Goal: Check status: Check status

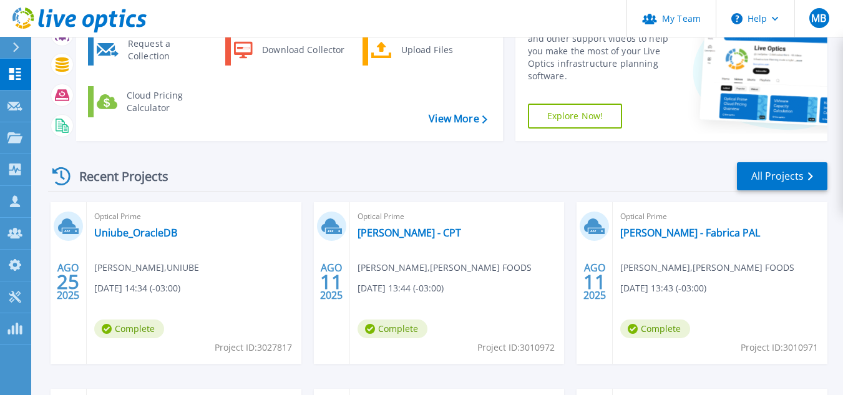
scroll to position [125, 0]
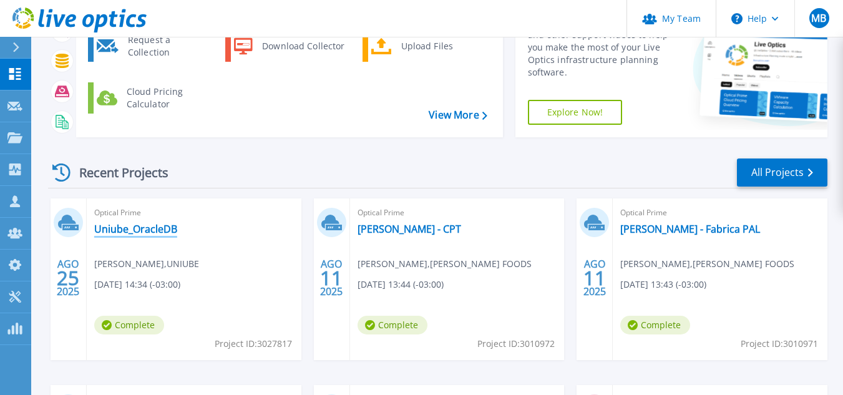
click at [132, 229] on link "Uniube_OracleDB" at bounding box center [135, 229] width 83 height 12
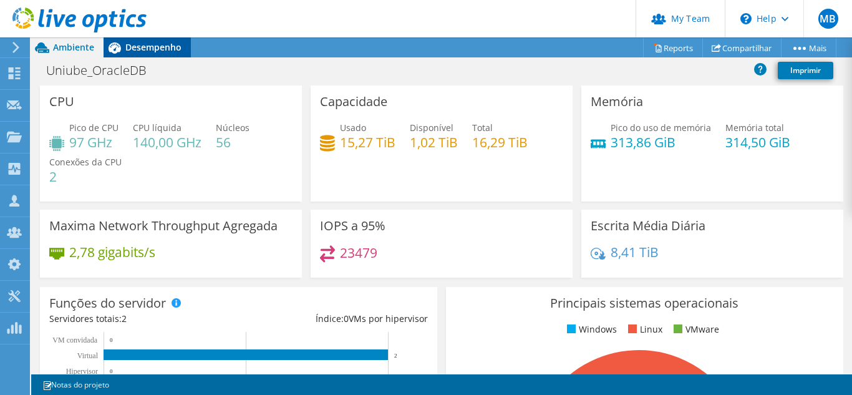
click at [153, 42] on span "Desempenho" at bounding box center [153, 47] width 56 height 12
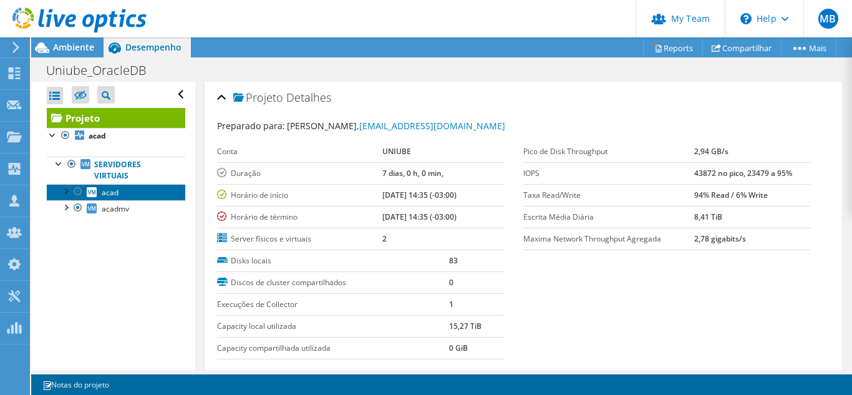
click at [118, 196] on link "acad" at bounding box center [116, 192] width 138 height 16
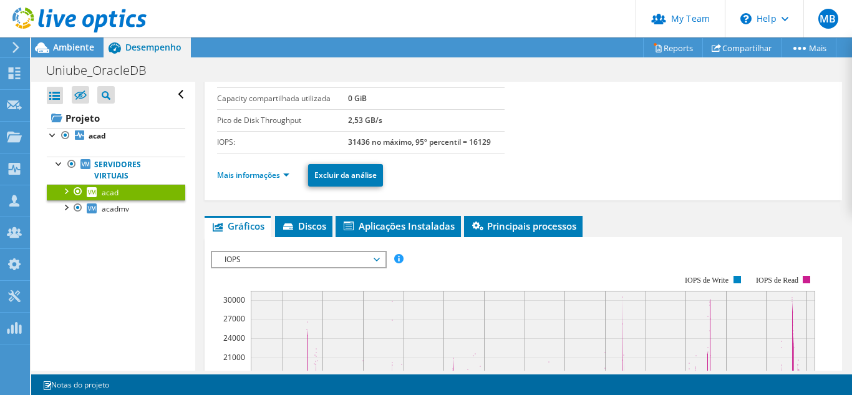
scroll to position [187, 0]
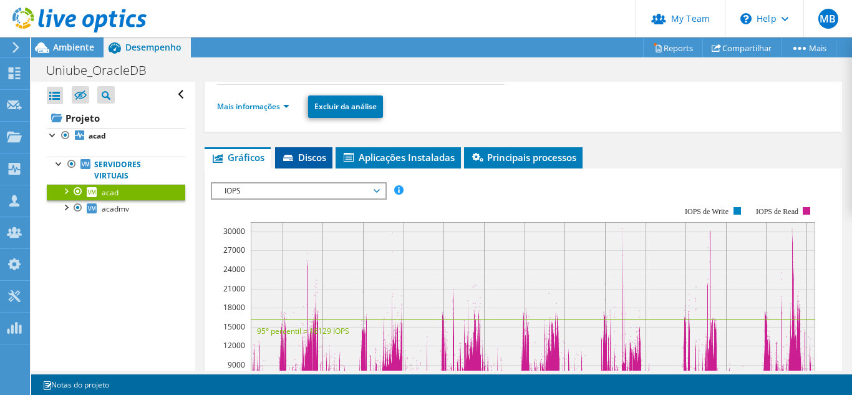
click at [320, 163] on span "Discos" at bounding box center [303, 157] width 45 height 12
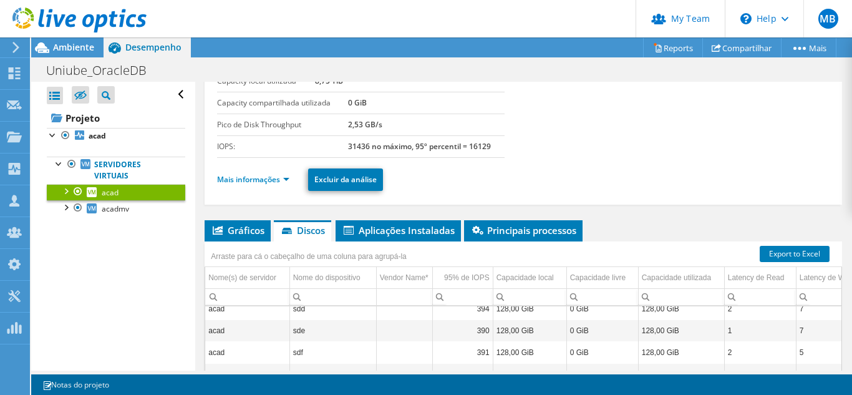
scroll to position [173, 0]
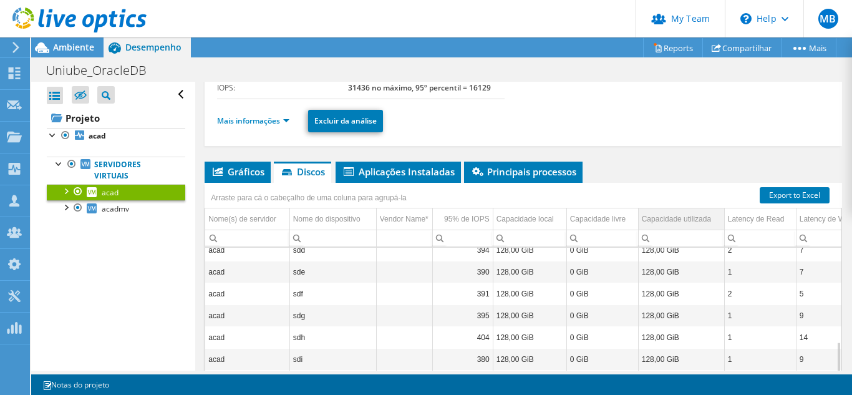
click at [681, 220] on div "Capacidade utilizada" at bounding box center [676, 218] width 69 height 15
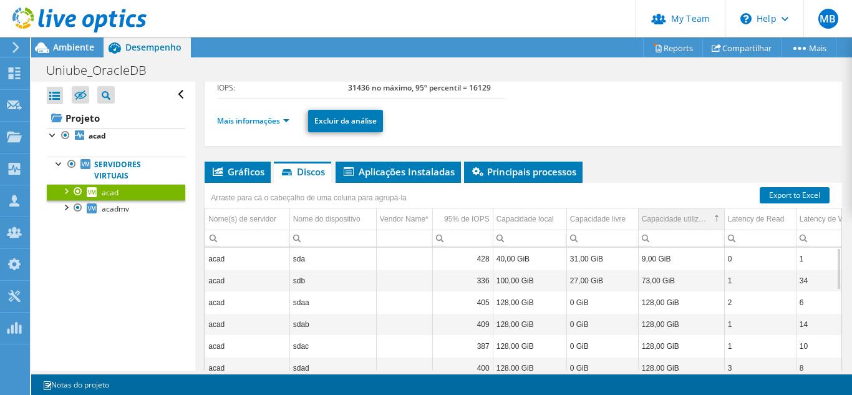
click at [697, 208] on div "Arraste para cá o cabeçalho de uma coluna para agrupá-la Nome(s) de servidor No…" at bounding box center [523, 315] width 637 height 265
click at [697, 218] on div "Capacidade utilizada" at bounding box center [676, 218] width 69 height 15
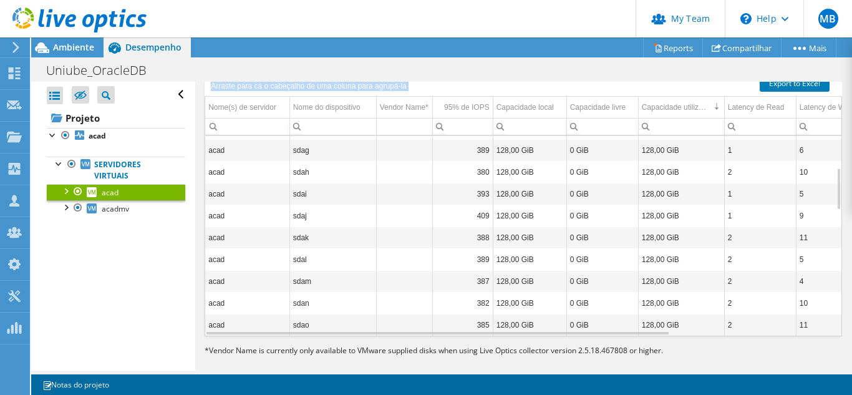
scroll to position [297, 0]
